Goal: Information Seeking & Learning: Learn about a topic

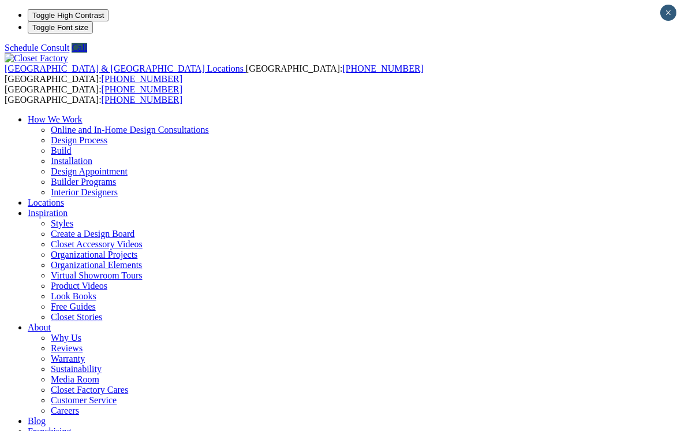
click at [143, 270] on link "Virtual Showroom Tours" at bounding box center [97, 275] width 92 height 10
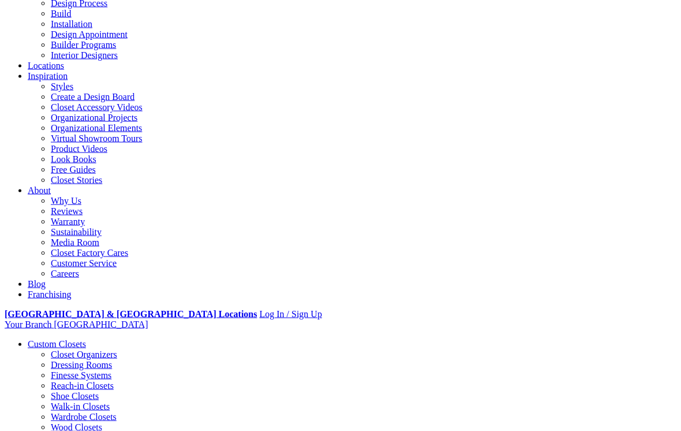
scroll to position [137, 0]
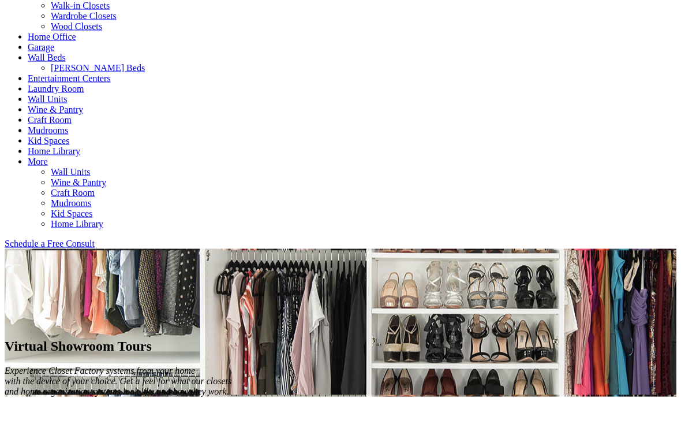
scroll to position [538, 0]
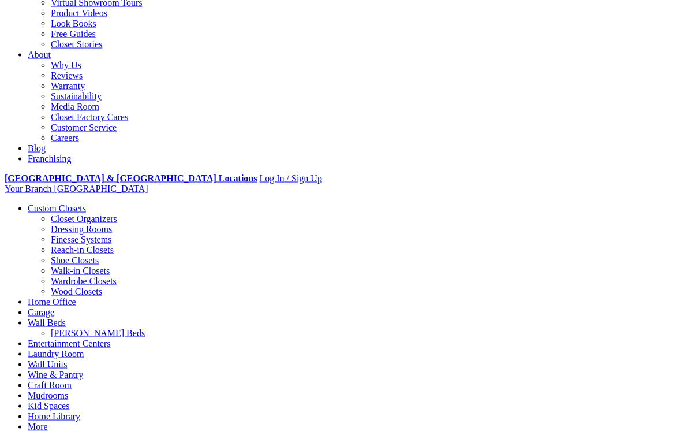
scroll to position [273, 0]
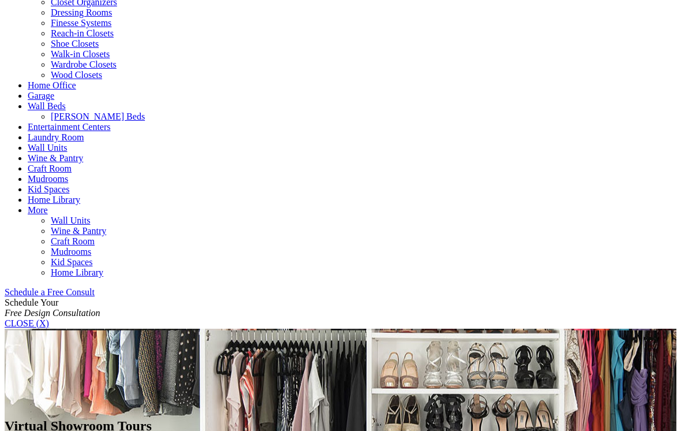
scroll to position [506, 0]
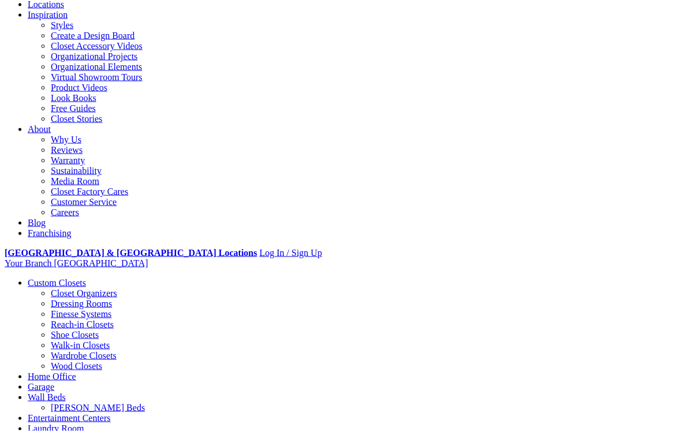
scroll to position [199, 0]
